Goal: Task Accomplishment & Management: Manage account settings

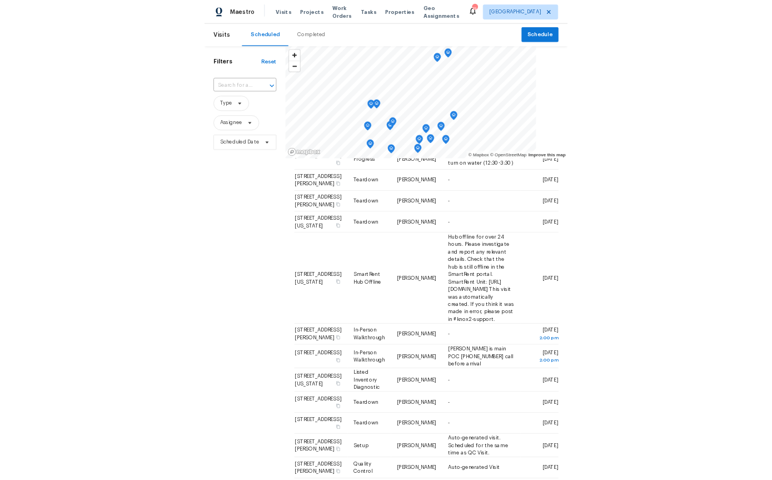
scroll to position [427, 21]
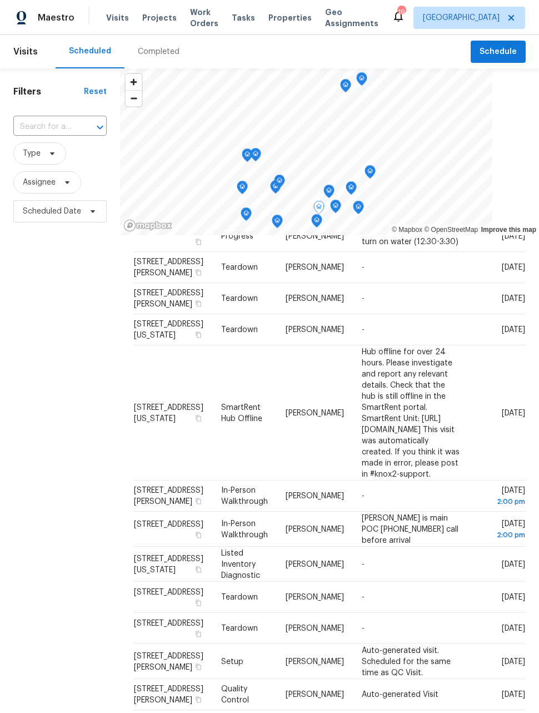
click at [0, 0] on icon at bounding box center [0, 0] width 0 height 0
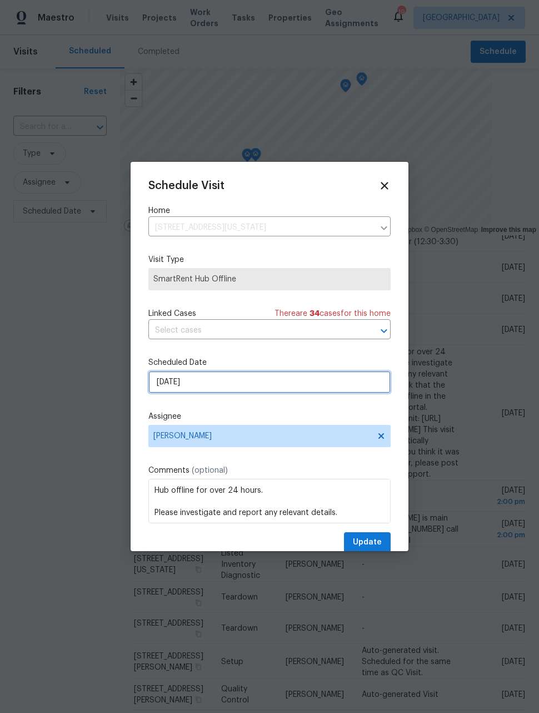
click at [267, 386] on input "[DATE]" at bounding box center [269, 382] width 242 height 22
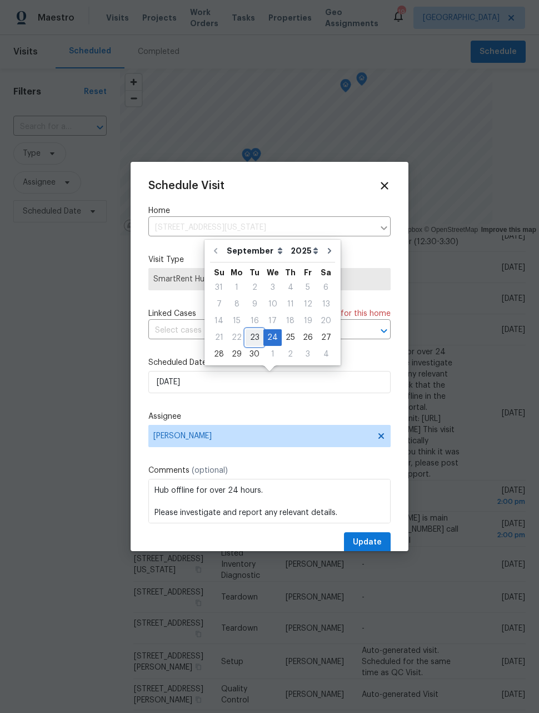
click at [255, 334] on div "23" at bounding box center [255, 338] width 18 height 16
type input "[DATE]"
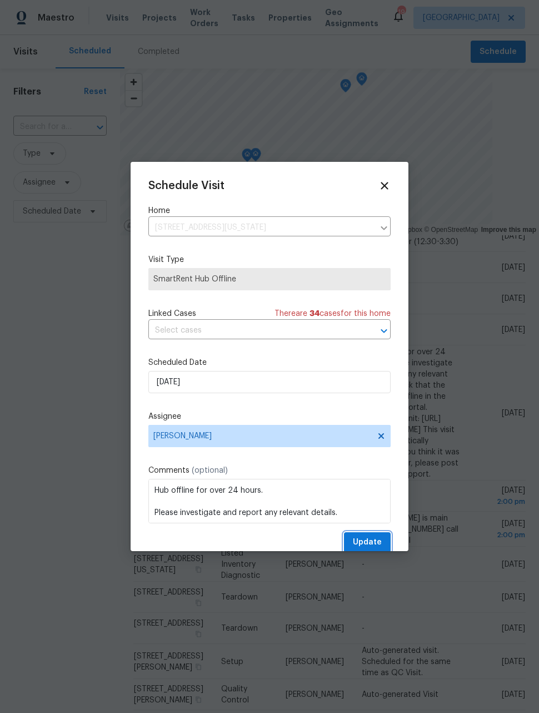
click at [373, 544] on span "Update" at bounding box center [367, 542] width 29 height 14
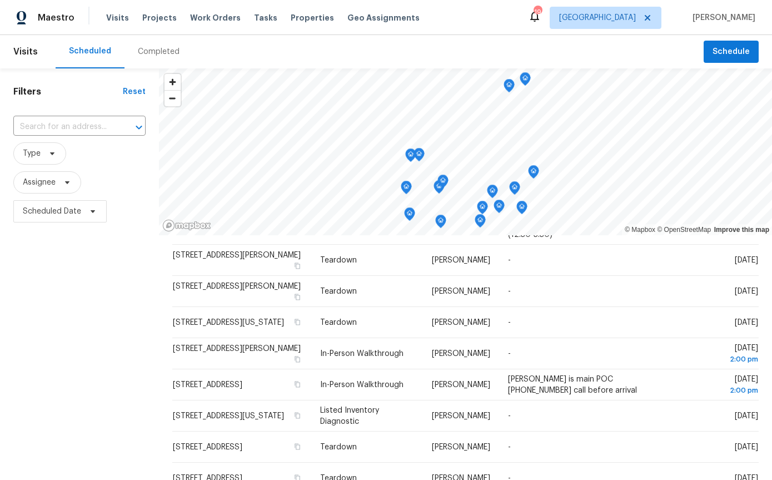
scroll to position [0, 0]
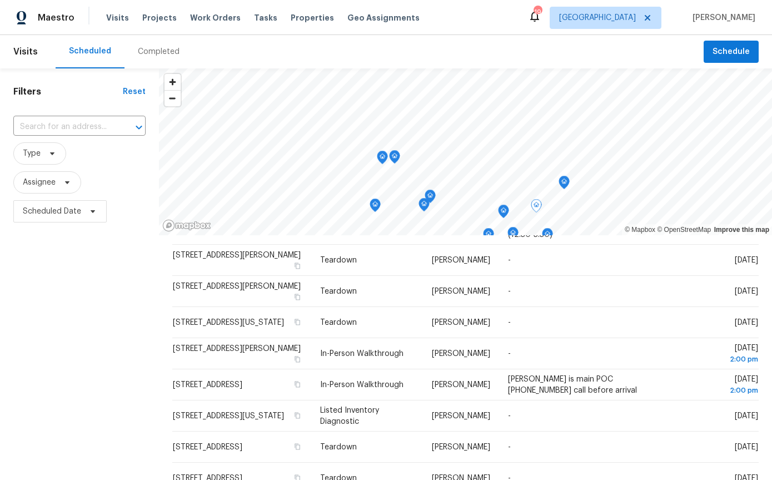
click at [539, 457] on td "-" at bounding box center [587, 446] width 176 height 31
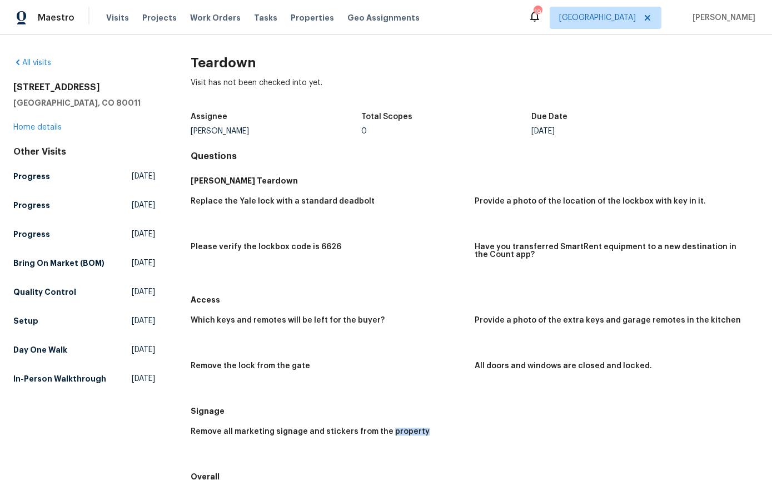
click at [539, 459] on div "Remove all marketing signage and stickers from the property" at bounding box center [475, 444] width 568 height 46
click at [539, 458] on div "Remove all marketing signage and stickers from the property" at bounding box center [475, 444] width 568 height 46
click at [539, 457] on div "Remove all marketing signage and stickers from the property" at bounding box center [475, 444] width 568 height 46
click at [539, 460] on div "Remove all marketing signage and stickers from the property" at bounding box center [475, 444] width 568 height 46
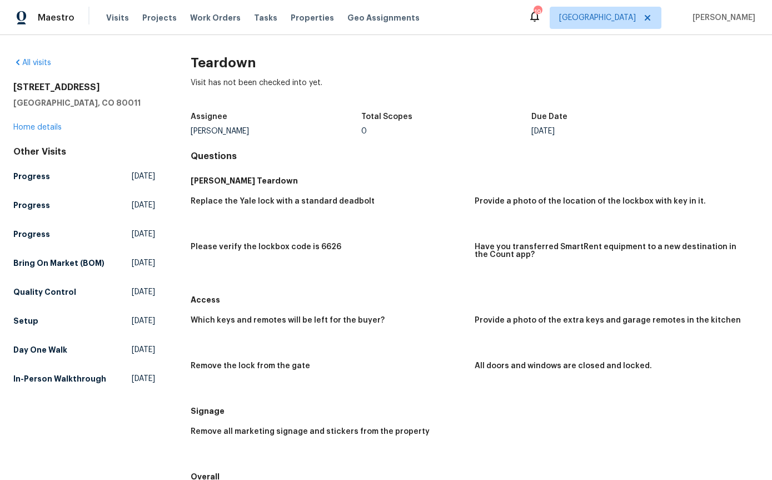
click at [539, 465] on div "Remove all marketing signage and stickers from the property" at bounding box center [475, 444] width 568 height 46
click at [539, 460] on div "Remove all marketing signage and stickers from the property" at bounding box center [475, 444] width 568 height 46
click at [539, 459] on div "Remove all marketing signage and stickers from the property" at bounding box center [475, 444] width 568 height 46
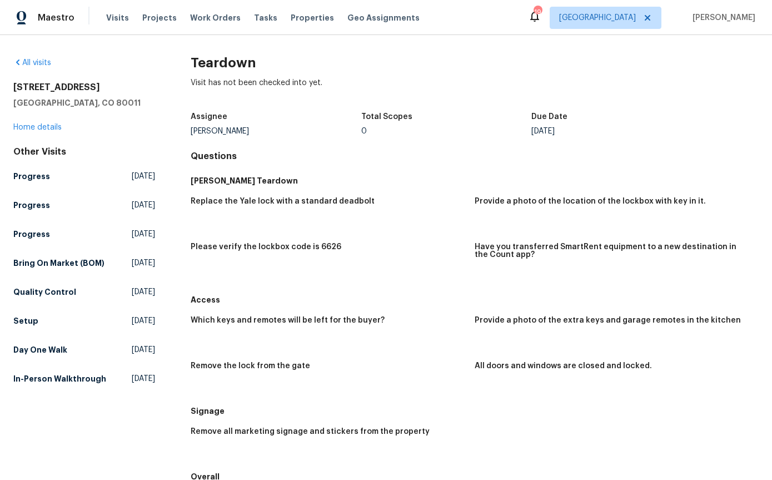
click at [539, 459] on div "Remove all marketing signage and stickers from the property" at bounding box center [475, 444] width 568 height 46
click at [539, 462] on div "Remove all marketing signage and stickers from the property" at bounding box center [475, 444] width 568 height 46
click at [539, 461] on div "Remove all marketing signage and stickers from the property" at bounding box center [475, 444] width 568 height 46
click at [539, 460] on div "Remove all marketing signage and stickers from the property" at bounding box center [475, 444] width 568 height 46
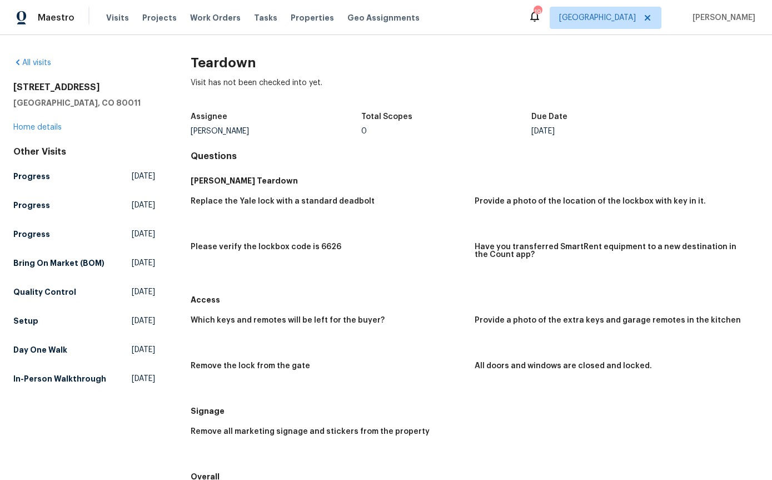
click at [539, 464] on div "Remove all marketing signage and stickers from the property" at bounding box center [475, 444] width 568 height 46
click at [539, 461] on div "Remove all marketing signage and stickers from the property" at bounding box center [475, 444] width 568 height 46
click at [539, 456] on div "Remove all marketing signage and stickers from the property" at bounding box center [475, 444] width 568 height 46
